Goal: Task Accomplishment & Management: Use online tool/utility

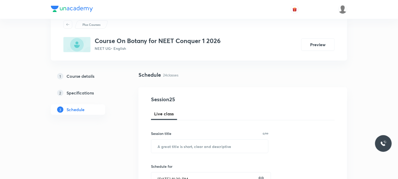
scroll to position [26, 0]
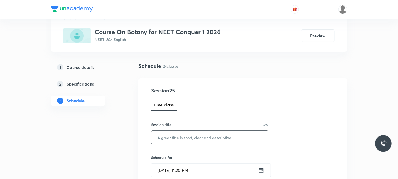
click at [195, 140] on input "text" at bounding box center [209, 137] width 117 height 13
type input "RESPIRATION IN PLANTS"
click at [209, 170] on input "[DATE] 11:20 PM" at bounding box center [204, 170] width 107 height 13
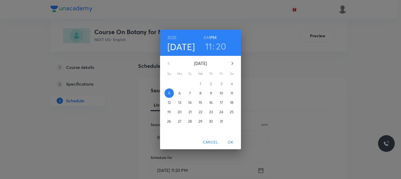
click at [177, 94] on span "6" at bounding box center [179, 93] width 9 height 5
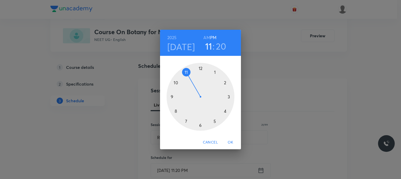
click at [173, 96] on div at bounding box center [200, 97] width 68 height 68
click at [202, 69] on div at bounding box center [200, 97] width 68 height 68
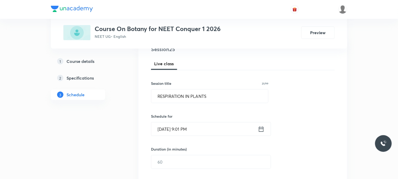
scroll to position [78, 0]
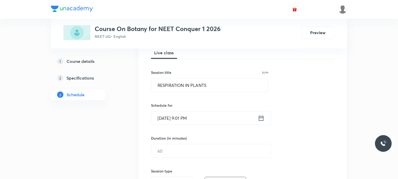
click at [196, 117] on input "[DATE] 9:01 PM" at bounding box center [204, 117] width 107 height 13
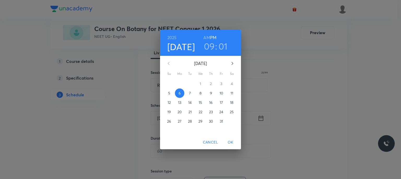
click at [220, 46] on h3 "01" at bounding box center [222, 46] width 9 height 11
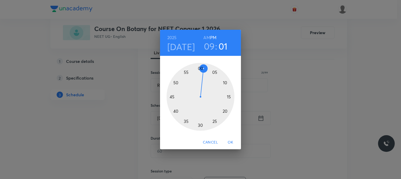
click at [200, 66] on div at bounding box center [200, 97] width 68 height 68
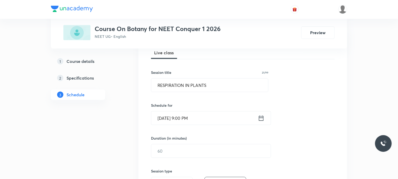
click at [226, 119] on input "[DATE] 9:00 PM" at bounding box center [204, 117] width 107 height 13
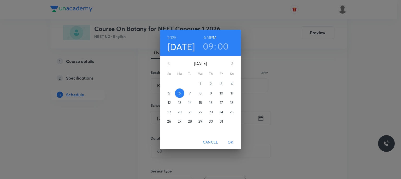
click at [208, 39] on h6 "AM" at bounding box center [206, 37] width 7 height 7
click at [230, 142] on span "OK" at bounding box center [230, 142] width 13 height 7
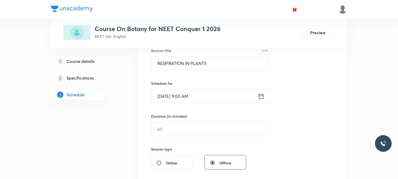
scroll to position [130, 0]
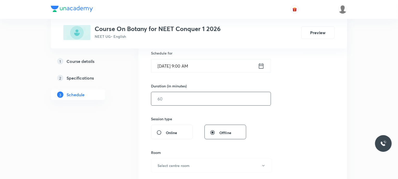
click at [174, 99] on input "text" at bounding box center [210, 98] width 119 height 13
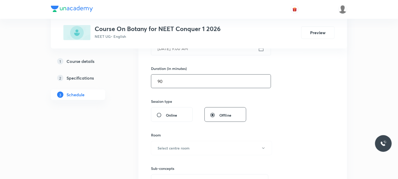
scroll to position [157, 0]
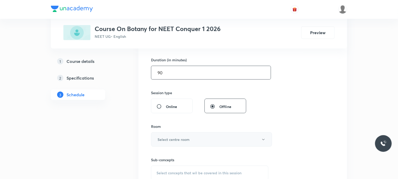
type input "90"
click at [193, 143] on button "Select centre room" at bounding box center [211, 139] width 121 height 14
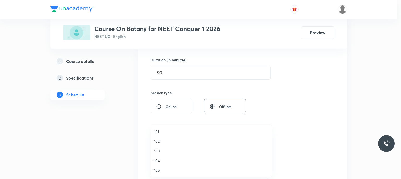
click at [154, 131] on span "101" at bounding box center [211, 131] width 114 height 5
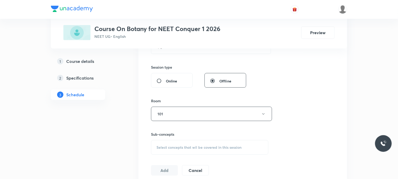
scroll to position [209, 0]
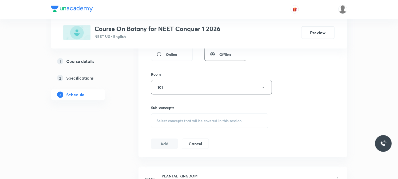
click at [167, 120] on span "Select concepts that wil be covered in this session" at bounding box center [199, 121] width 85 height 4
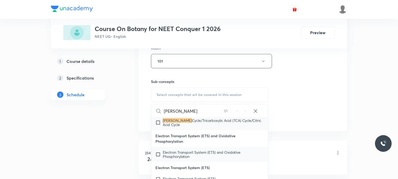
scroll to position [9182, 0]
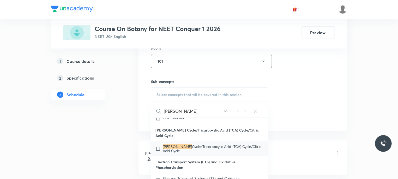
type input "[PERSON_NAME]"
click at [156, 145] on input "checkbox" at bounding box center [158, 149] width 7 height 8
checkbox input "true"
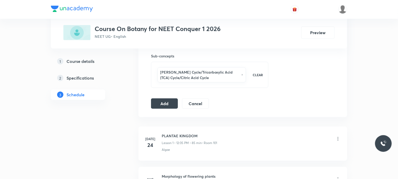
scroll to position [261, 0]
click at [159, 100] on button "Add" at bounding box center [164, 102] width 27 height 10
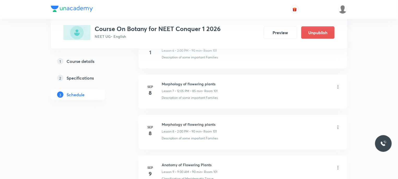
scroll to position [313, 0]
